Goal: Book appointment/travel/reservation

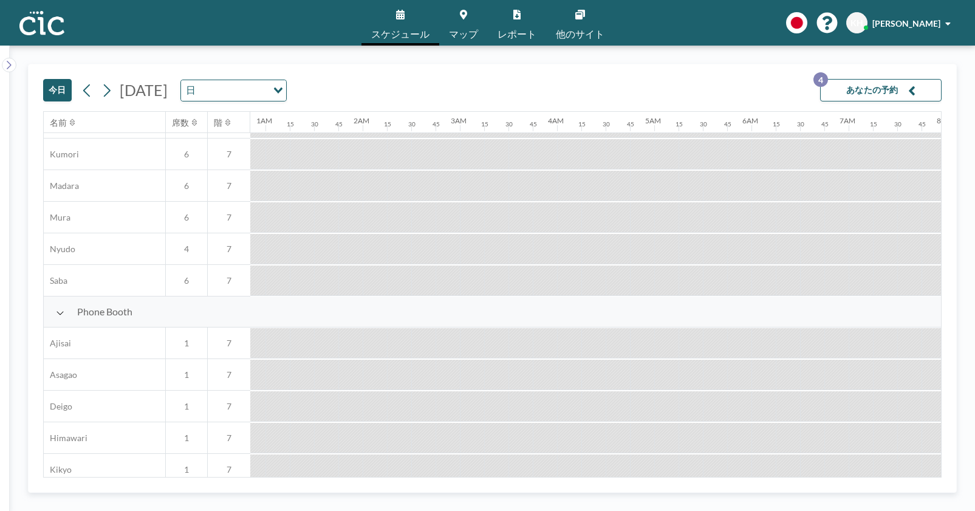
scroll to position [183, 0]
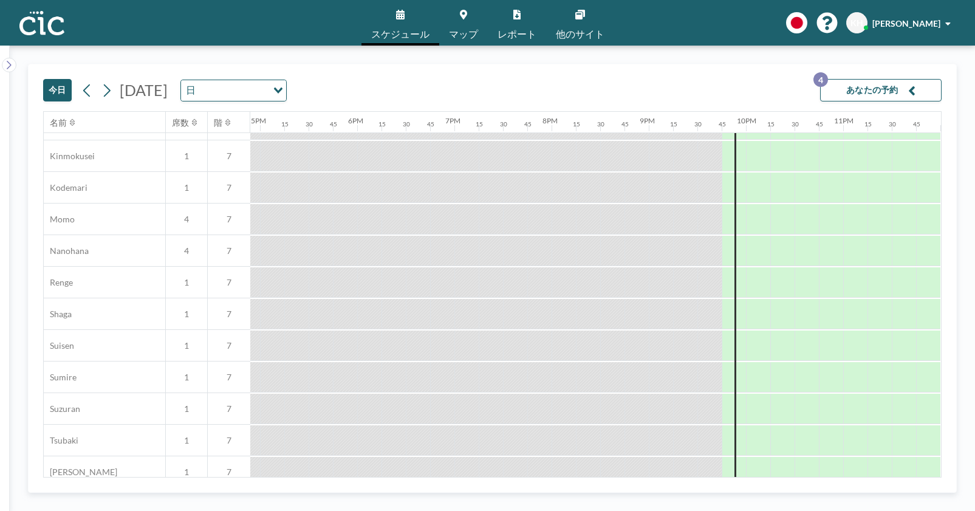
scroll to position [793, 1643]
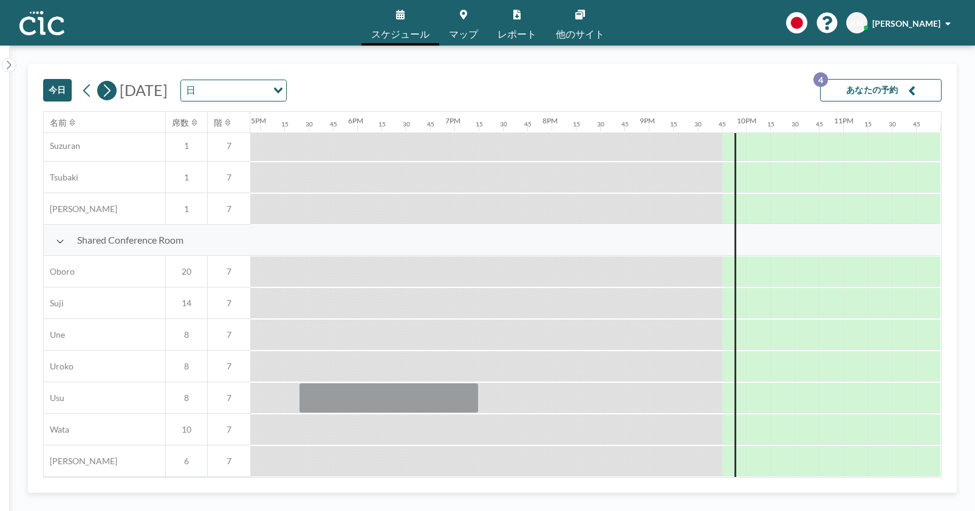
click at [109, 99] on icon at bounding box center [107, 90] width 12 height 18
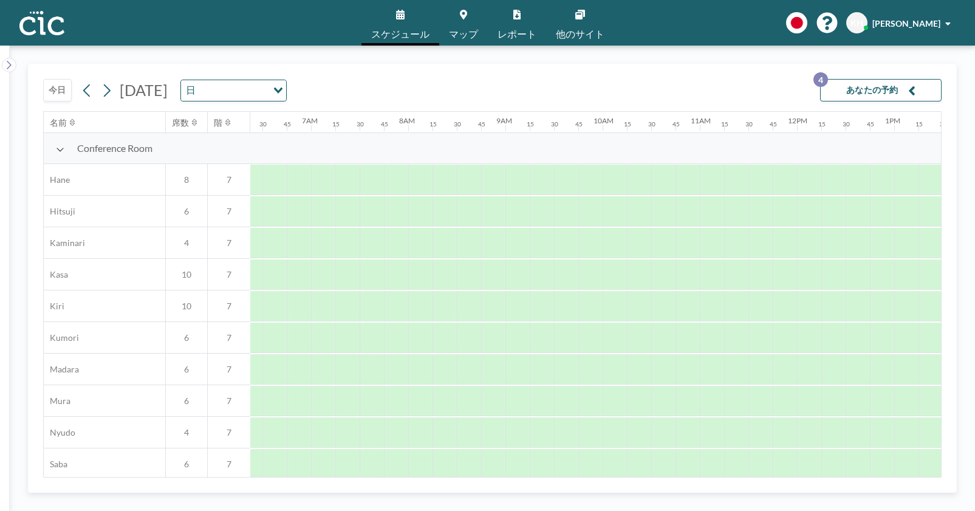
scroll to position [0, 602]
click at [115, 97] on div "2025年9月14日日曜日 日 Loading..." at bounding box center [182, 91] width 209 height 22
click at [103, 94] on icon at bounding box center [107, 90] width 12 height 18
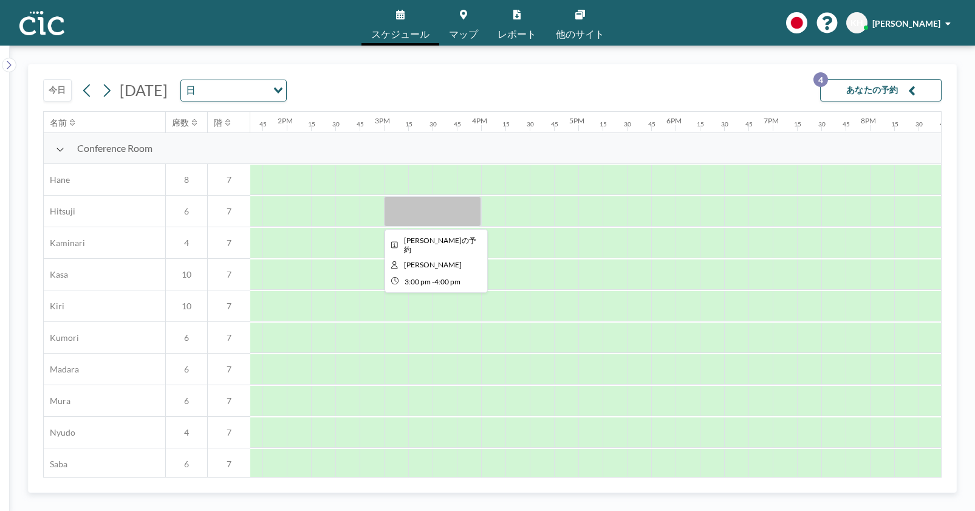
click at [433, 213] on div at bounding box center [432, 211] width 97 height 30
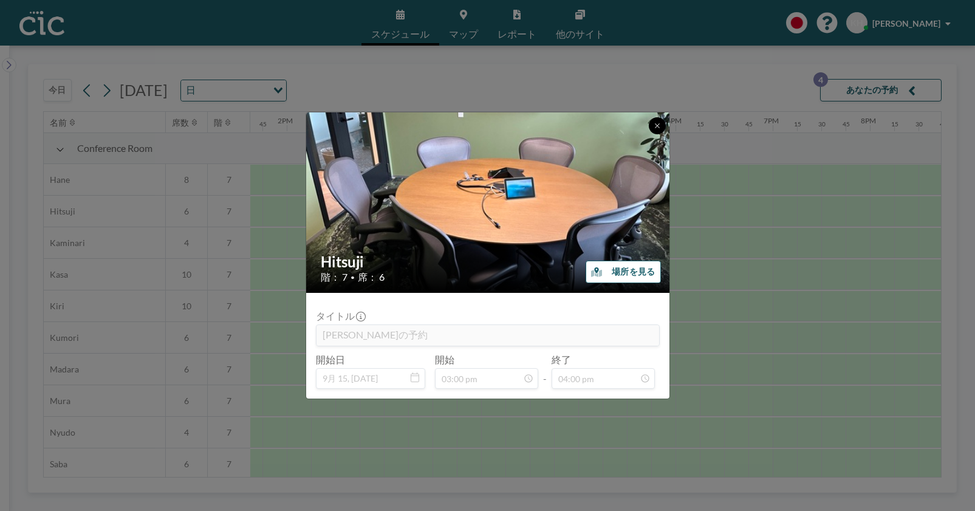
click at [660, 122] on icon at bounding box center [657, 125] width 7 height 7
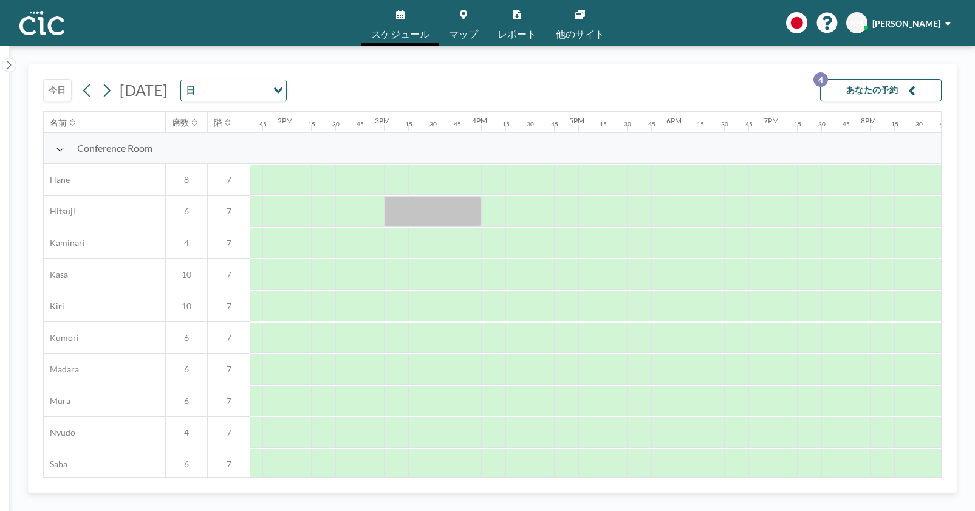
click at [487, 72] on div "今日 2025年9月15日月曜日 日 Loading... あなたの予約 4" at bounding box center [492, 87] width 898 height 47
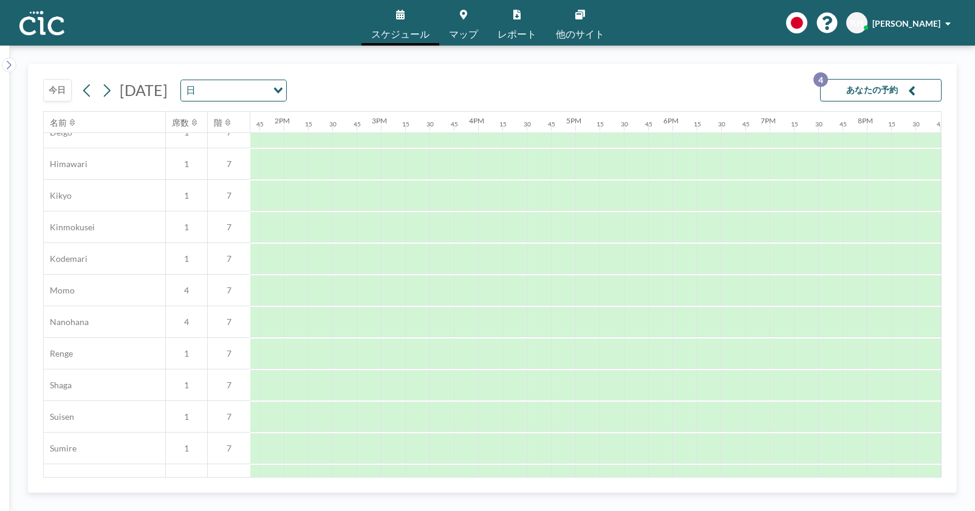
scroll to position [459, 1327]
click at [454, 15] on link "マップ" at bounding box center [463, 23] width 49 height 46
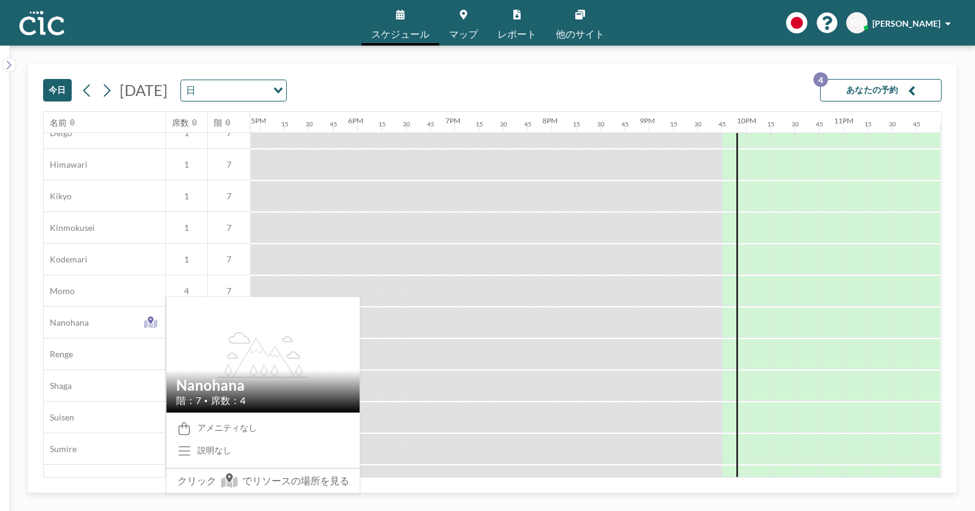
scroll to position [460, 1643]
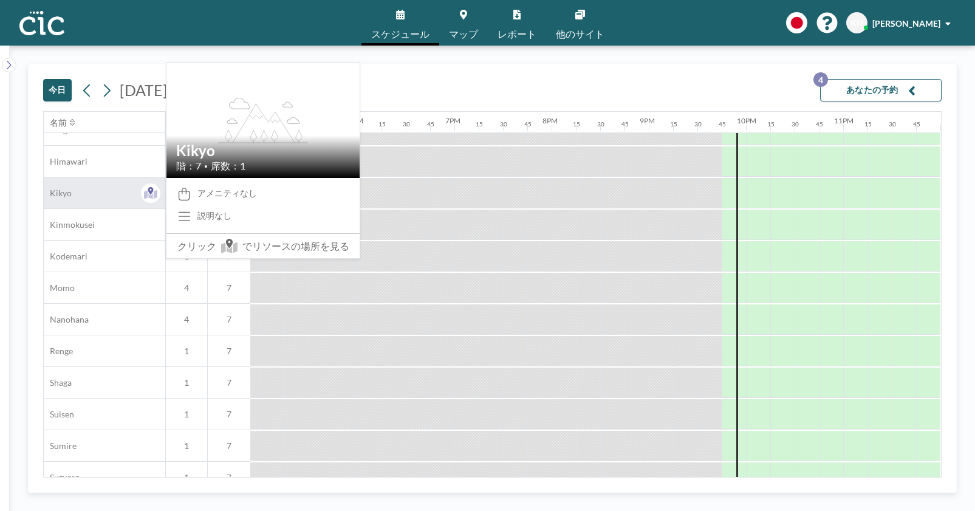
click at [94, 197] on div "Kikyo" at bounding box center [104, 192] width 121 height 31
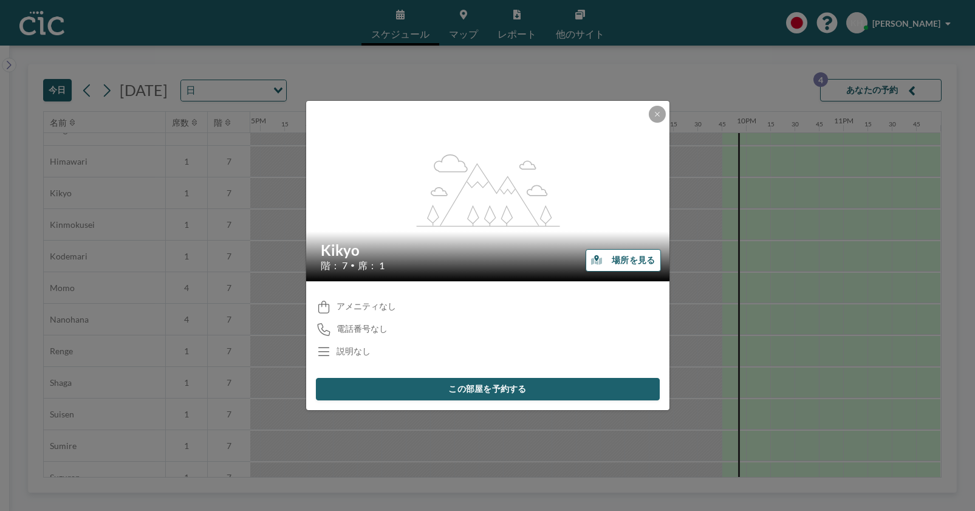
click at [515, 381] on button "この部屋を予約する" at bounding box center [488, 389] width 344 height 22
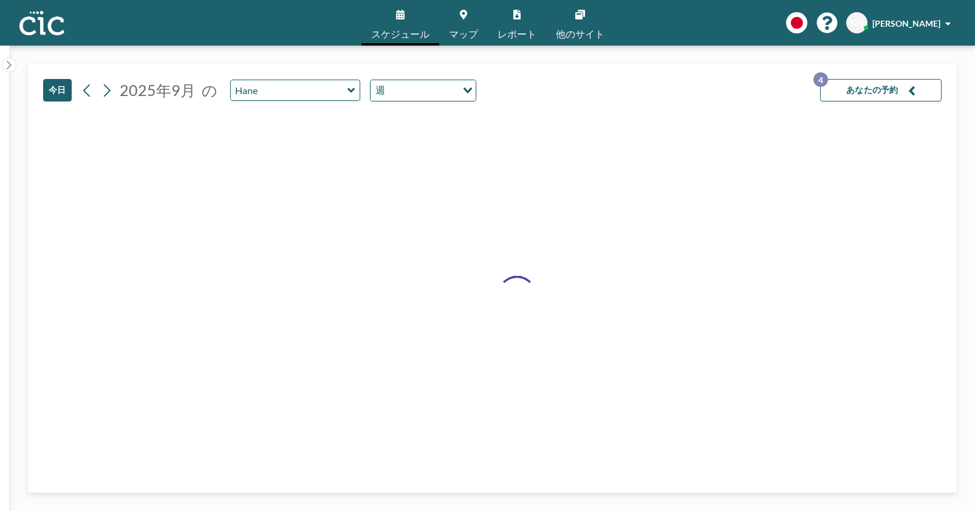
type input "Kikyo"
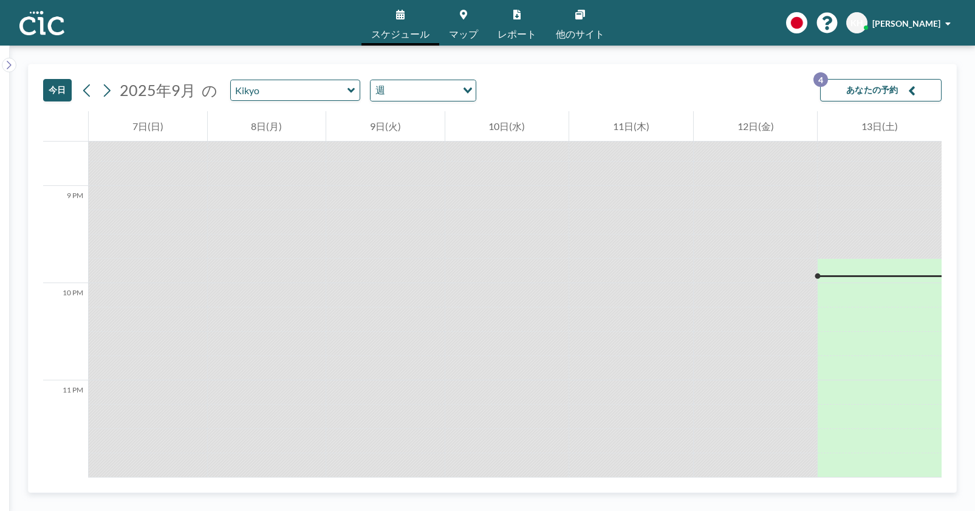
scroll to position [1998, 0]
click at [45, 19] on img at bounding box center [41, 23] width 45 height 24
click at [402, 15] on icon at bounding box center [400, 15] width 9 height 10
click at [44, 20] on img at bounding box center [41, 23] width 45 height 24
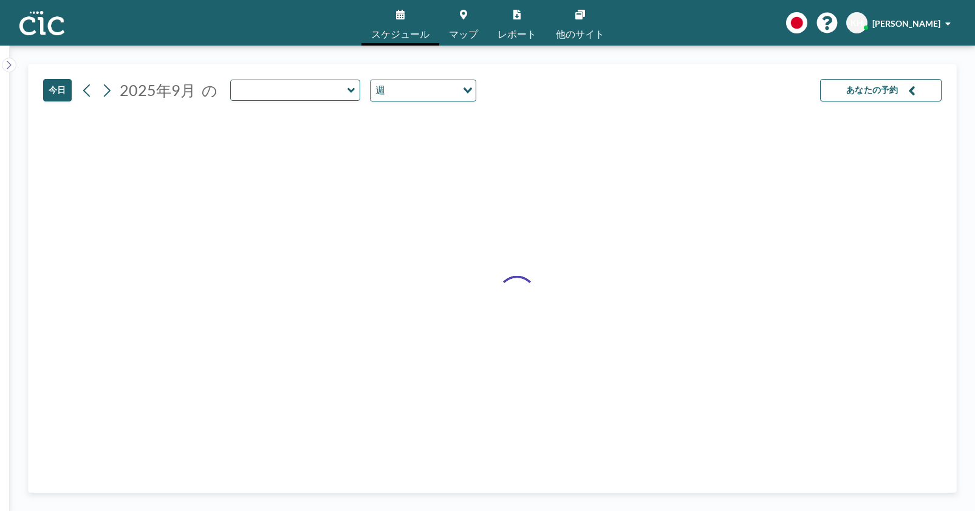
type input "Kikyo"
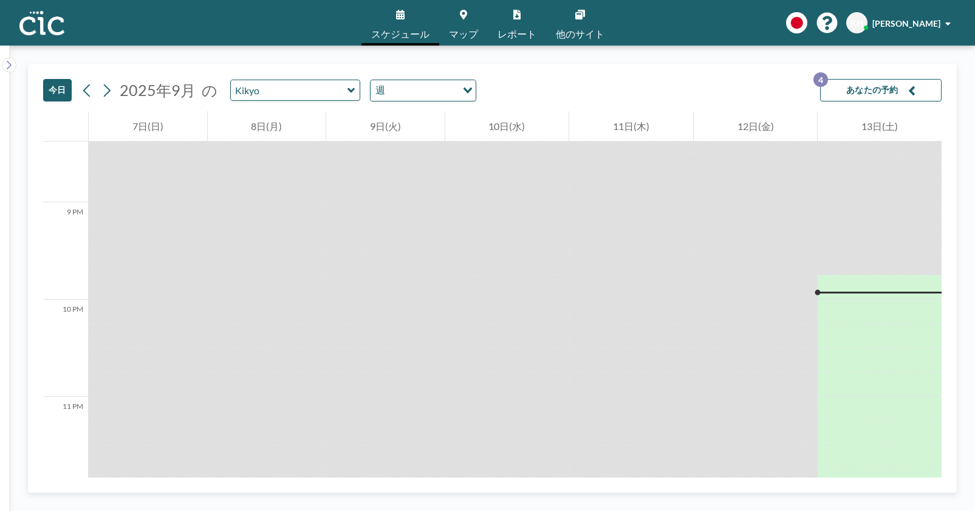
scroll to position [1998, 0]
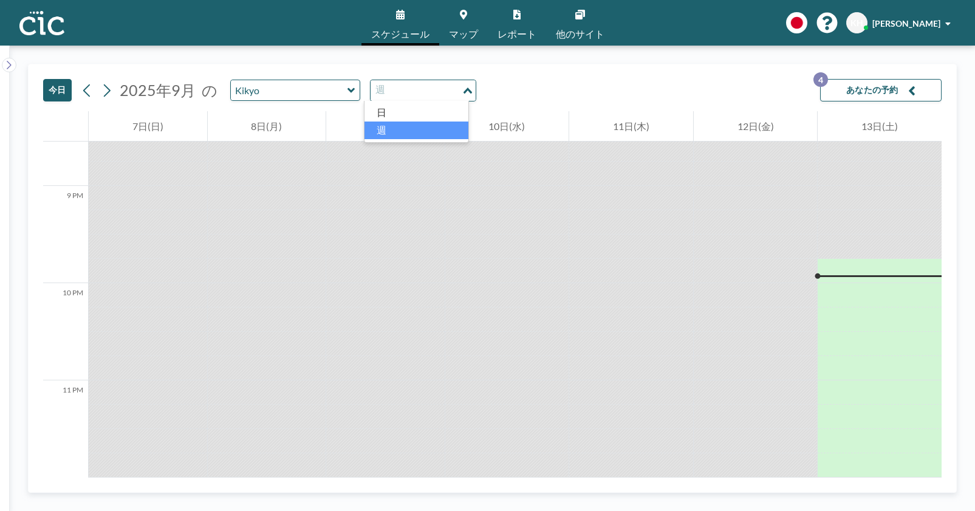
click at [430, 98] on input "Search for option" at bounding box center [416, 91] width 89 height 16
click at [423, 111] on li "日" at bounding box center [416, 113] width 104 height 18
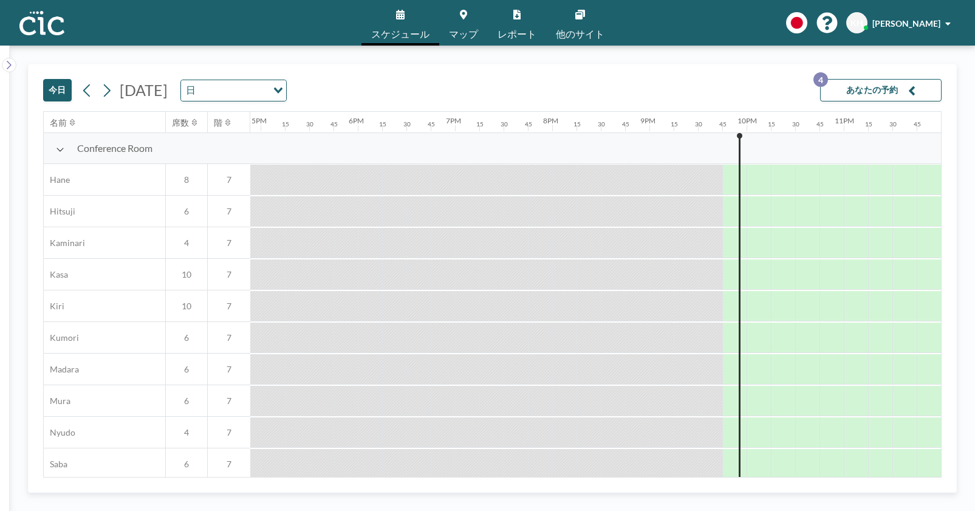
scroll to position [0, 1643]
click at [286, 97] on div "Loading..." at bounding box center [276, 89] width 19 height 18
click at [464, 84] on div "今日 2025年9月13日土曜日 日 Loading... あなたの予約 4" at bounding box center [492, 87] width 898 height 47
click at [886, 84] on button "あなたの予約 4" at bounding box center [880, 90] width 121 height 22
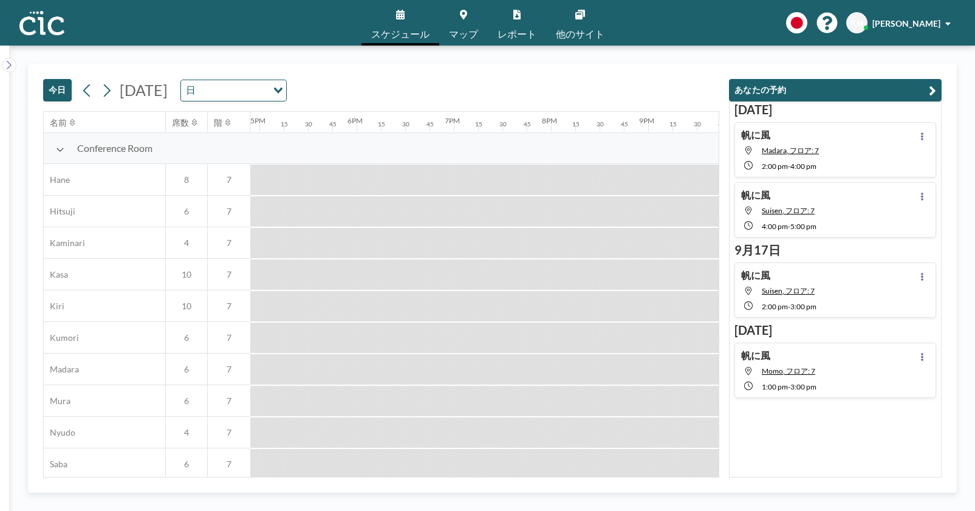
click at [568, 83] on div "今日 2025年9月13日土曜日 日 Loading..." at bounding box center [381, 87] width 676 height 47
